Goal: Transaction & Acquisition: Download file/media

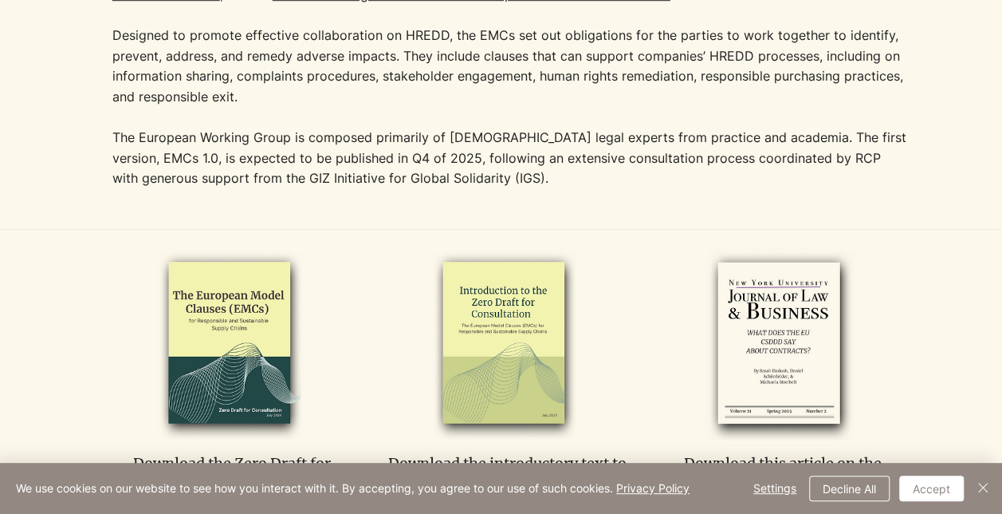
scroll to position [593, 0]
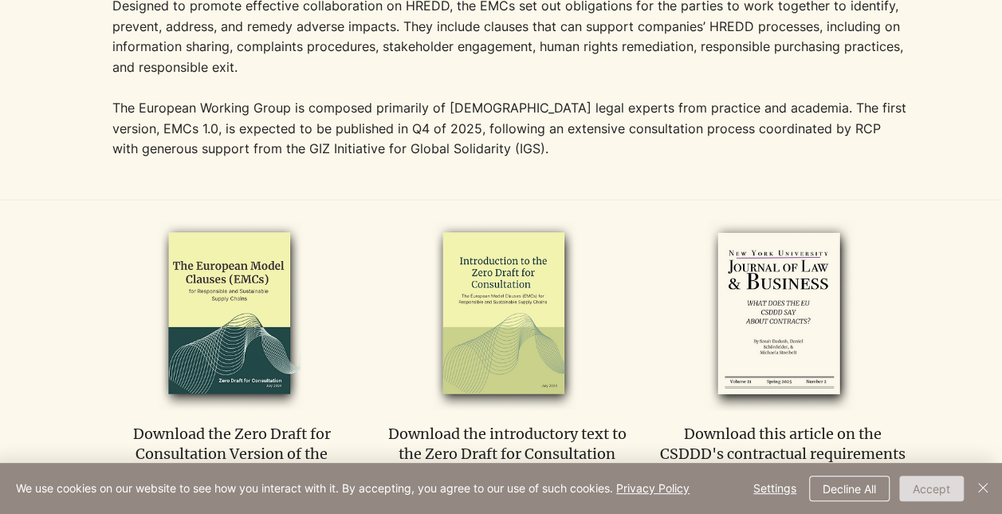
click at [939, 493] on button "Accept" at bounding box center [931, 488] width 65 height 26
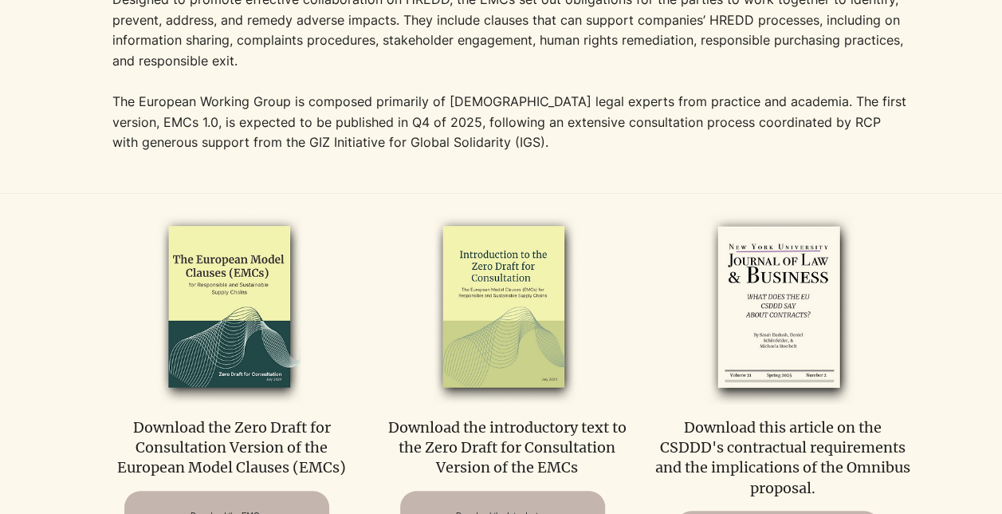
scroll to position [600, 0]
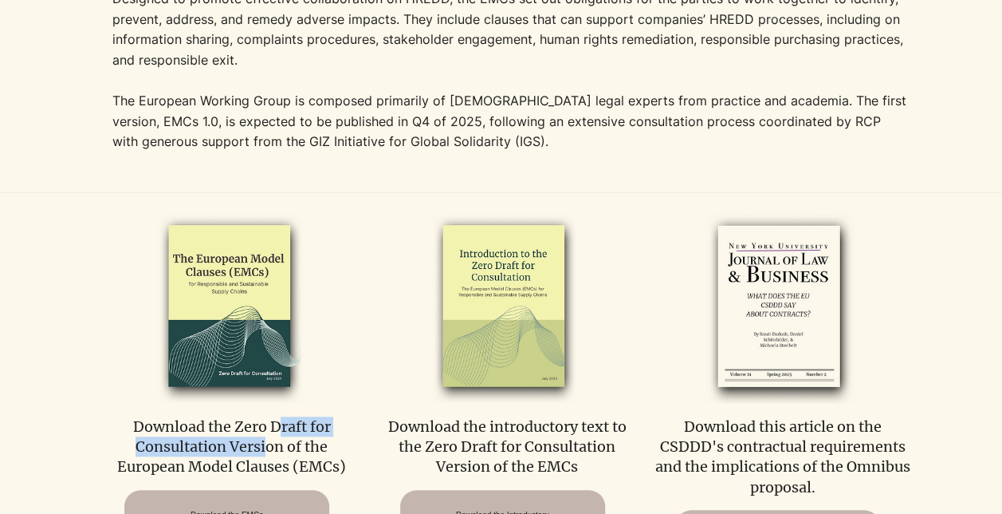
drag, startPoint x: 277, startPoint y: 437, endPoint x: 254, endPoint y: 465, distance: 36.8
click at [254, 465] on p "Download the Zero Draft for Consultation Version of the European Model Clauses …" at bounding box center [232, 446] width 256 height 61
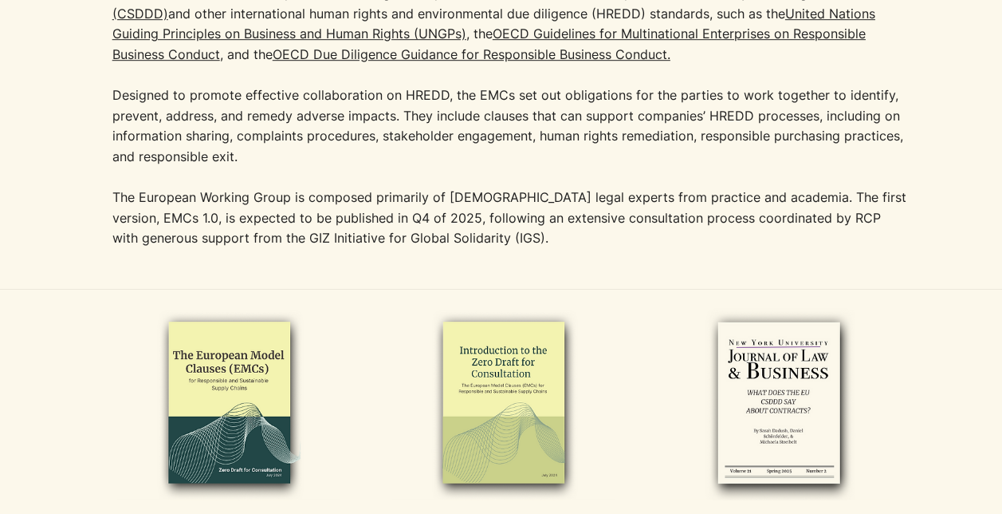
scroll to position [474, 0]
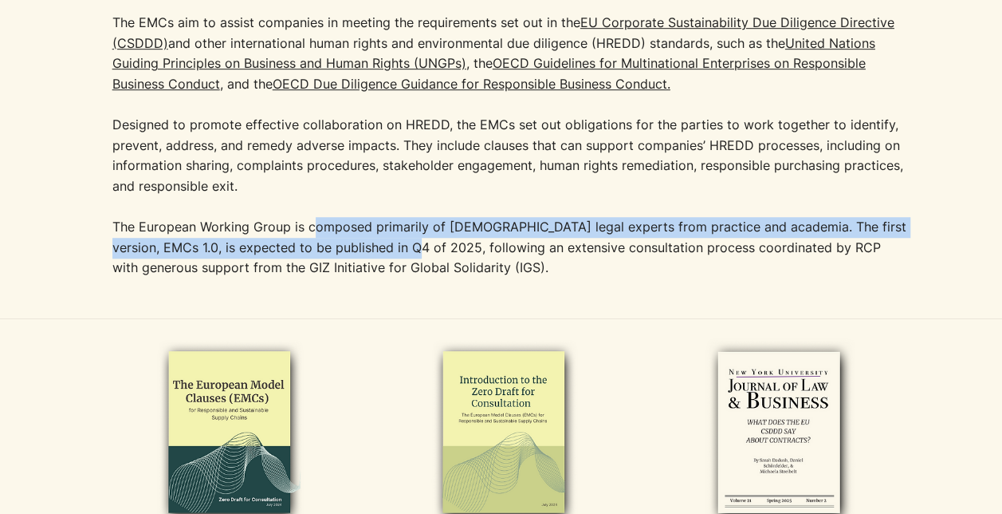
drag, startPoint x: 391, startPoint y: 254, endPoint x: 301, endPoint y: 228, distance: 92.9
click at [301, 228] on p "The European Working Group is composed primarily of [DEMOGRAPHIC_DATA] legal ex…" at bounding box center [510, 247] width 797 height 61
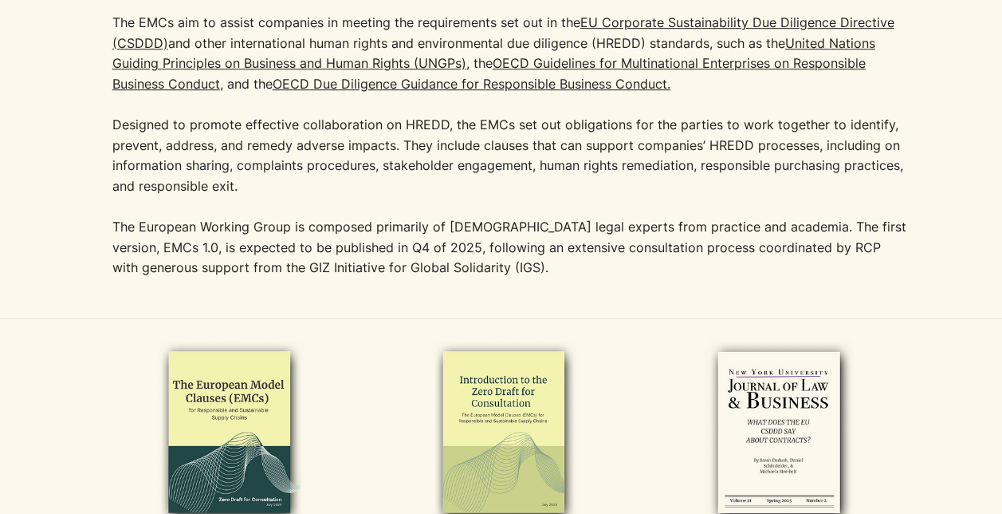
click at [153, 263] on p "The European Working Group is composed primarily of [DEMOGRAPHIC_DATA] legal ex…" at bounding box center [510, 247] width 797 height 61
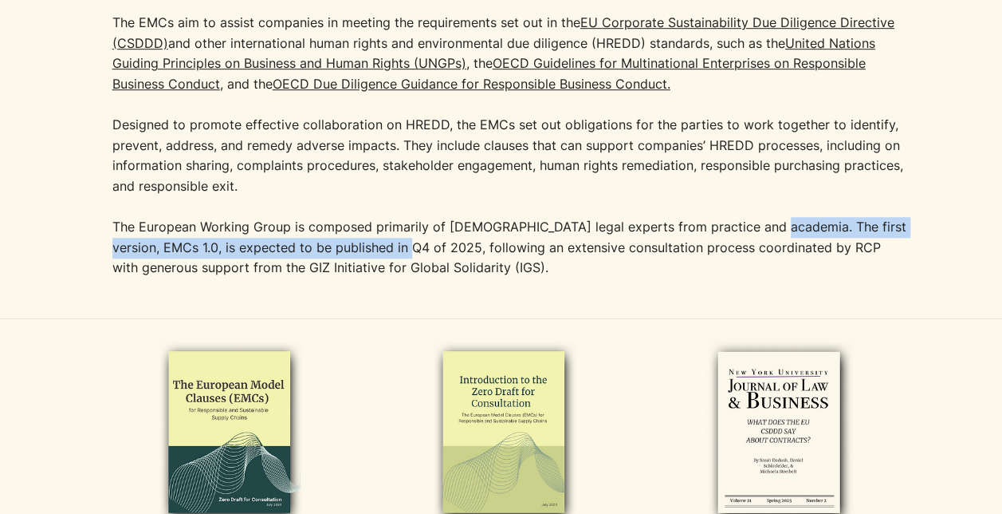
drag, startPoint x: 761, startPoint y: 226, endPoint x: 387, endPoint y: 250, distance: 374.8
click at [387, 250] on p "The European Working Group is composed primarily of [DEMOGRAPHIC_DATA] legal ex…" at bounding box center [510, 247] width 797 height 61
drag, startPoint x: 387, startPoint y: 250, endPoint x: 336, endPoint y: 249, distance: 50.3
copy p "The first version, EMCs 1.0, is expected to be published in Q4 of 2025"
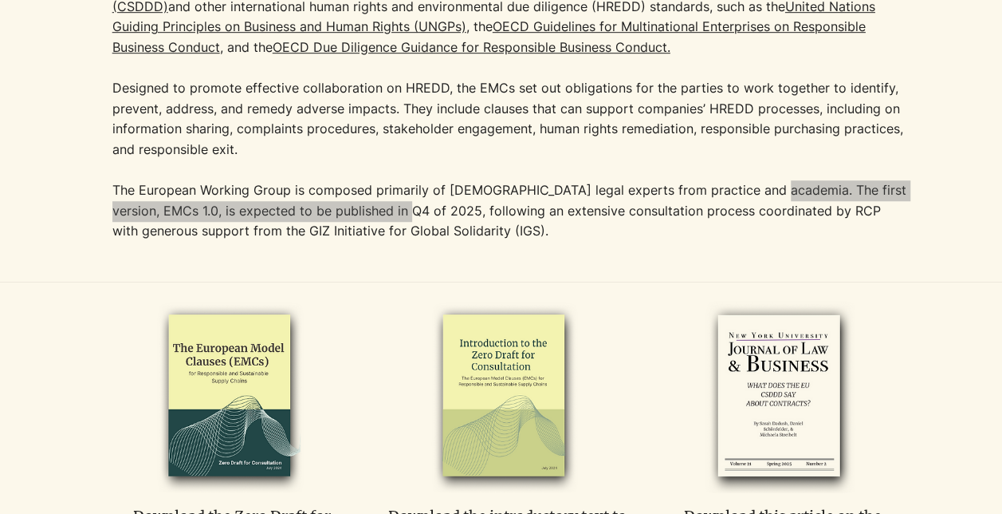
scroll to position [650, 0]
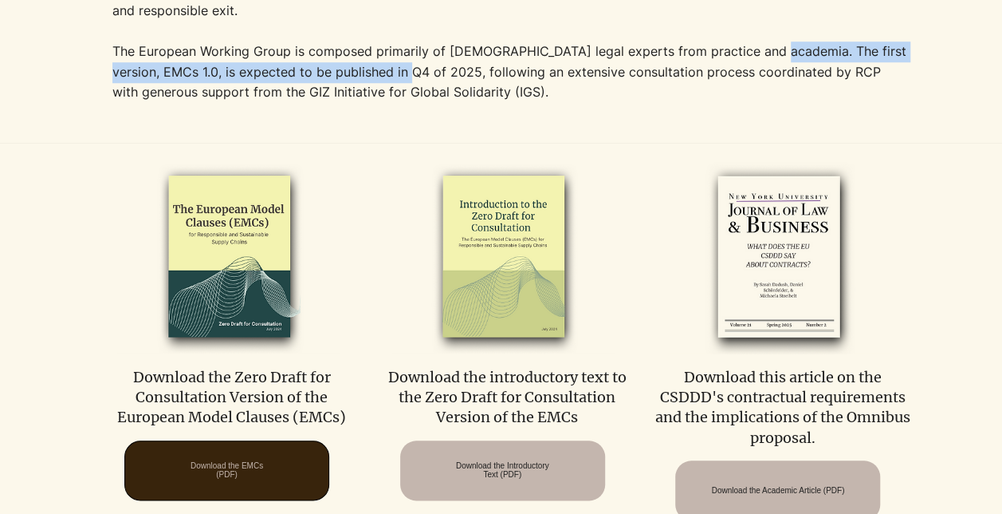
click at [222, 472] on span "Download the EMCs (PDF)" at bounding box center [227, 470] width 73 height 18
